Goal: Find specific page/section: Find specific page/section

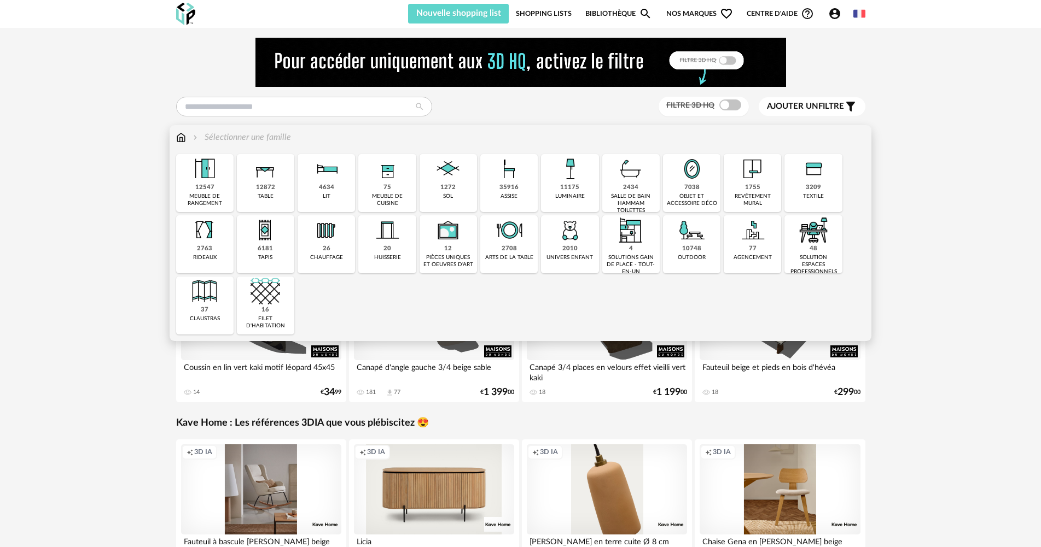
click at [515, 180] on img at bounding box center [509, 169] width 30 height 30
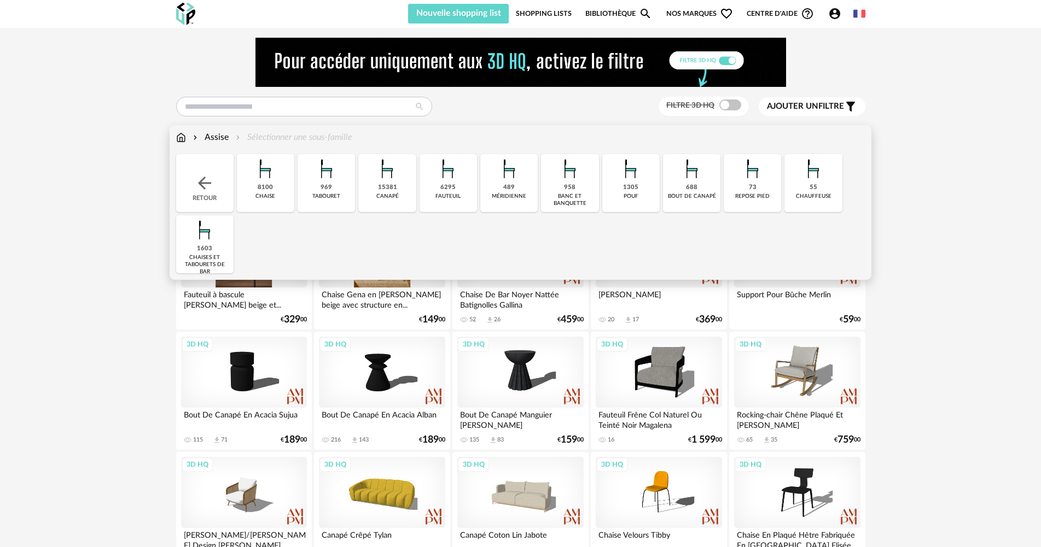
click at [445, 179] on img at bounding box center [448, 169] width 30 height 30
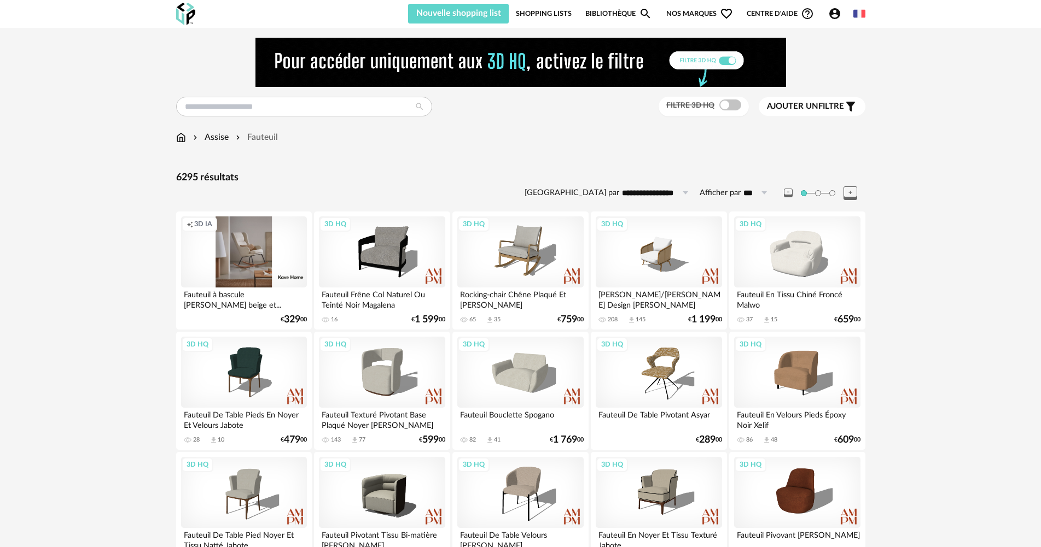
click at [734, 107] on span at bounding box center [730, 105] width 22 height 11
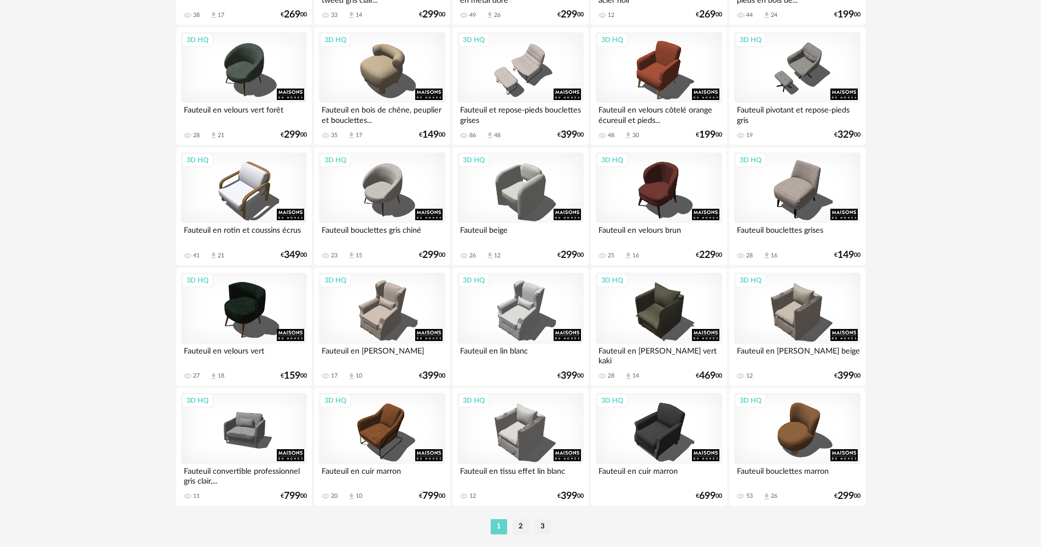
scroll to position [2143, 0]
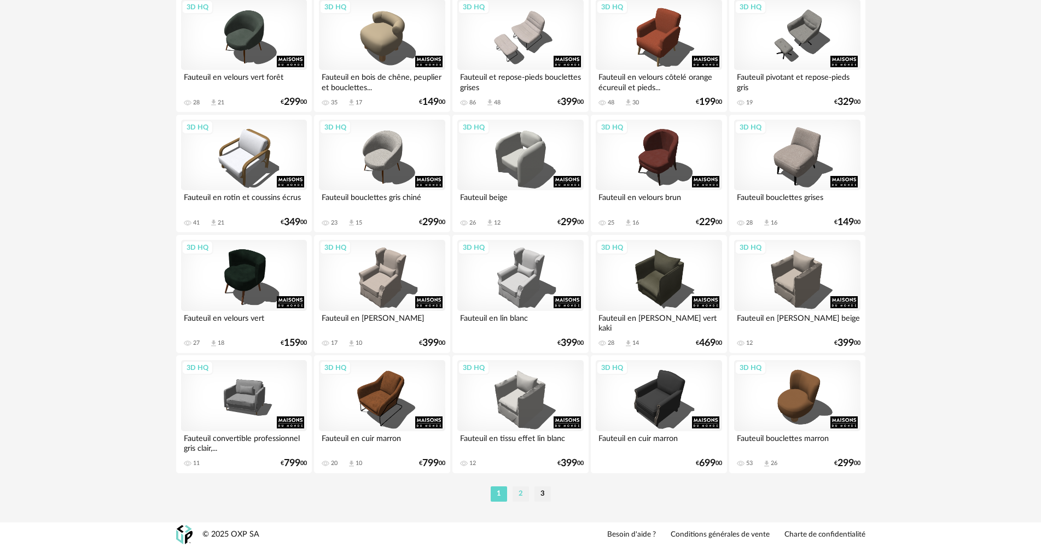
click at [516, 501] on li "2" at bounding box center [520, 494] width 16 height 15
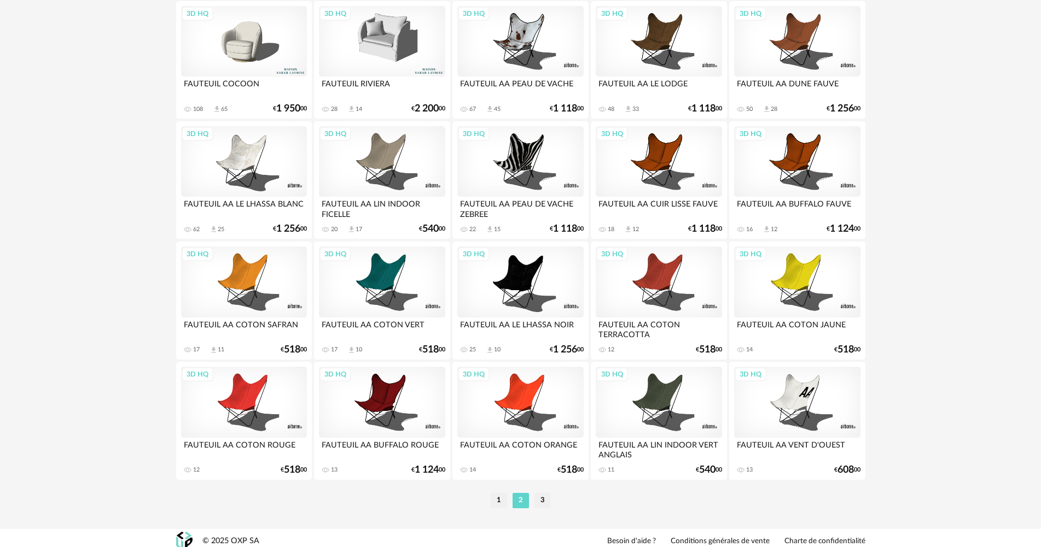
scroll to position [2143, 0]
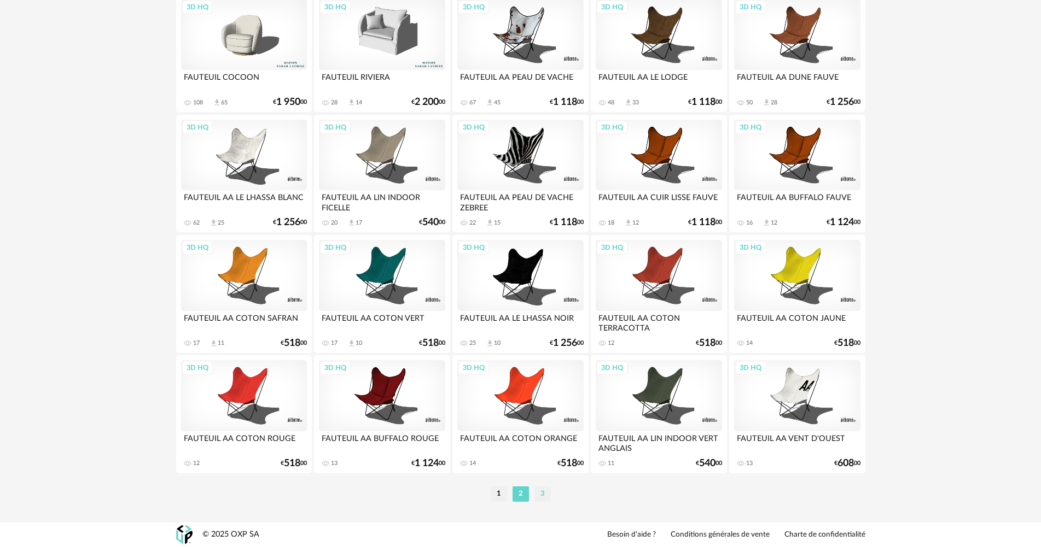
click at [544, 493] on li "3" at bounding box center [542, 494] width 16 height 15
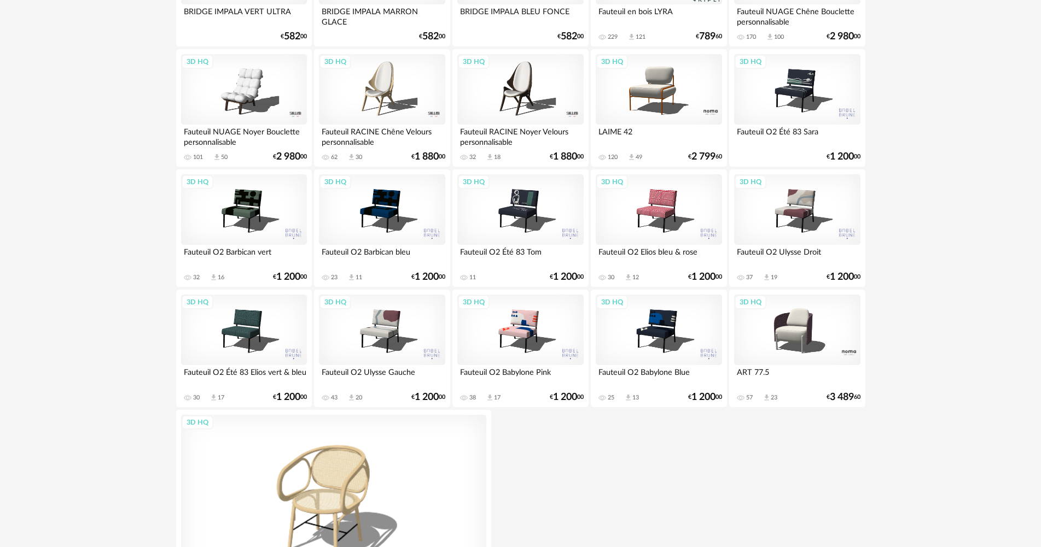
scroll to position [766, 0]
